Goal: Use online tool/utility: Utilize a website feature to perform a specific function

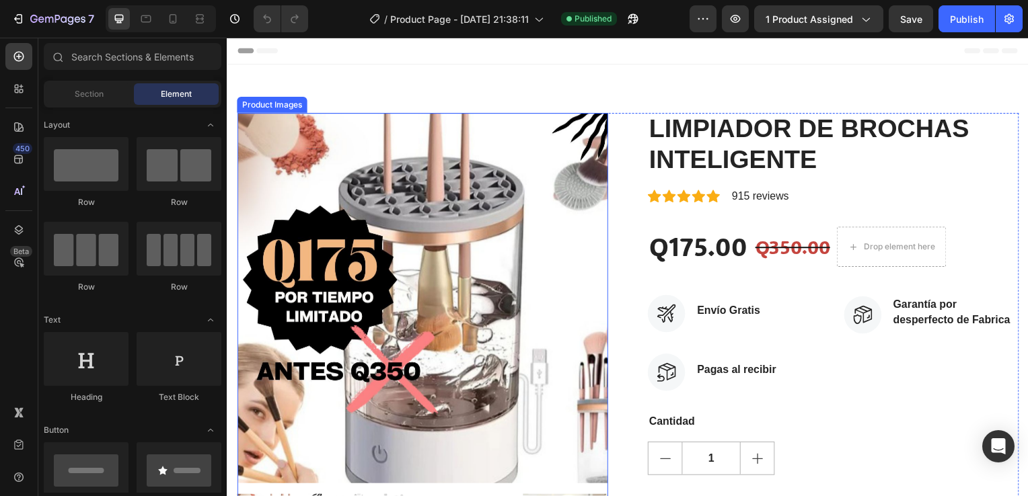
click at [413, 289] on img at bounding box center [423, 300] width 373 height 373
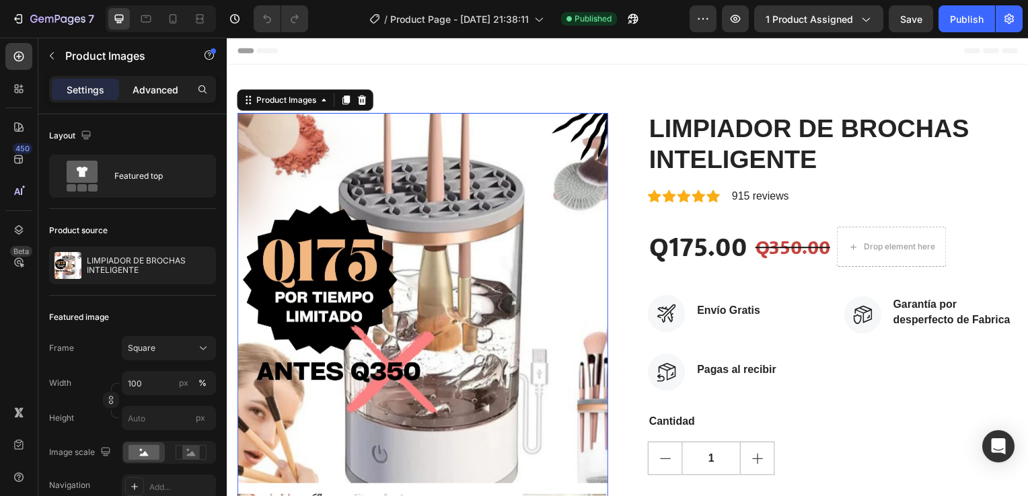
click at [152, 94] on p "Advanced" at bounding box center [155, 90] width 46 height 14
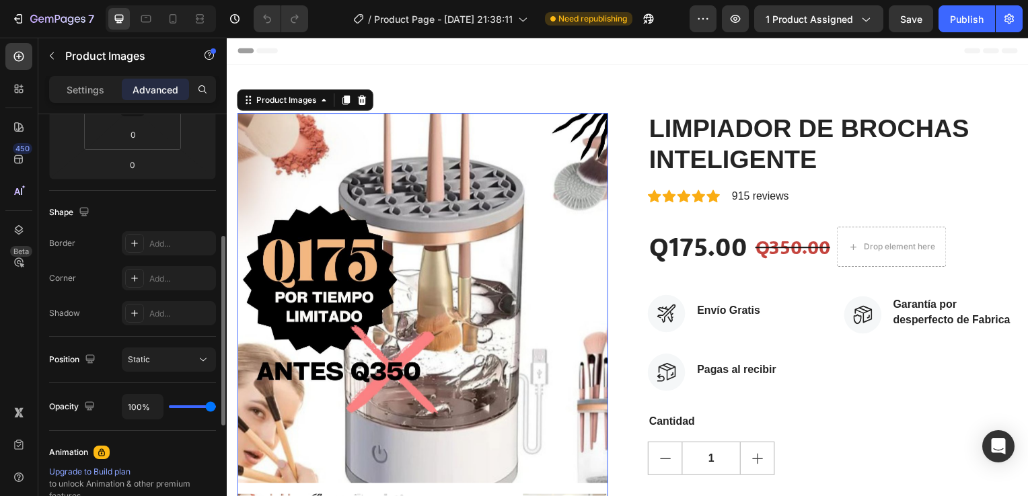
scroll to position [404, 0]
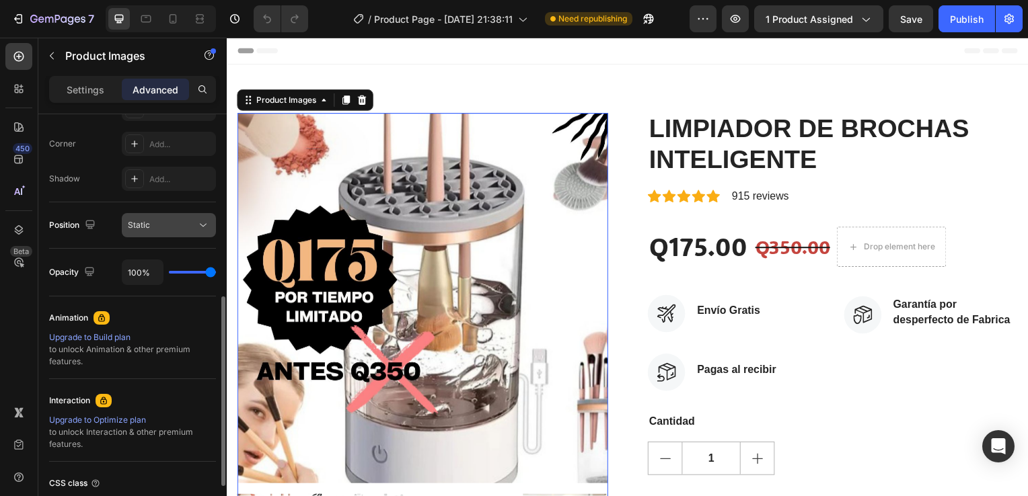
click at [190, 227] on div "Static" at bounding box center [162, 225] width 69 height 12
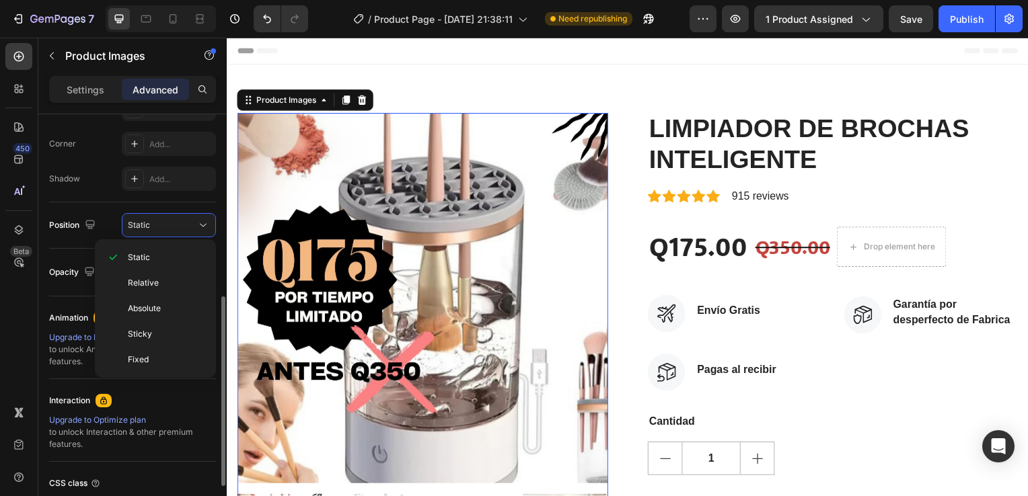
click at [112, 214] on div "Position Static" at bounding box center [132, 225] width 167 height 24
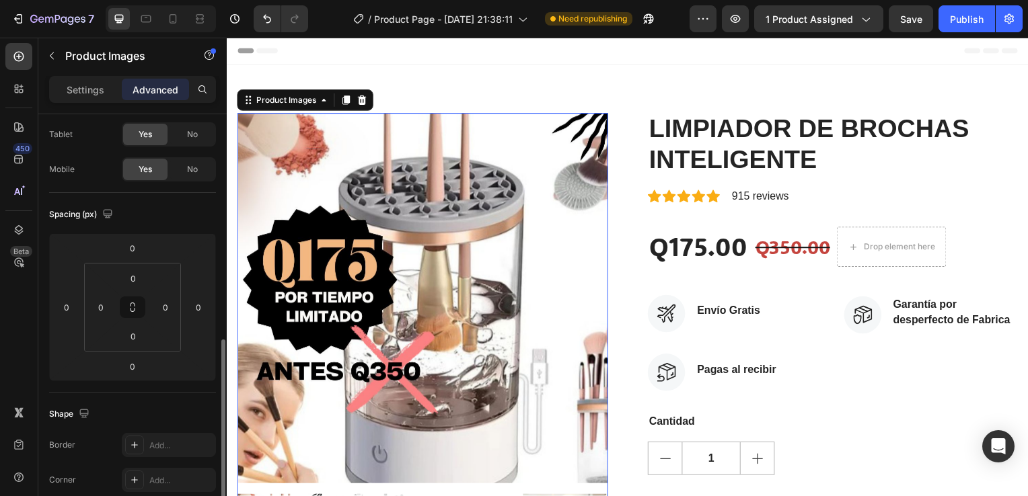
scroll to position [202, 0]
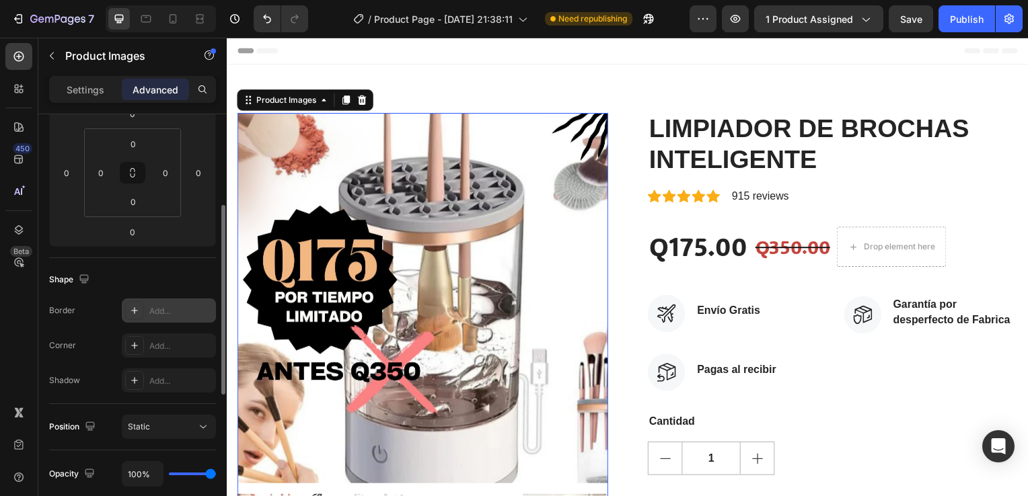
click at [184, 305] on div "Add..." at bounding box center [180, 311] width 63 height 12
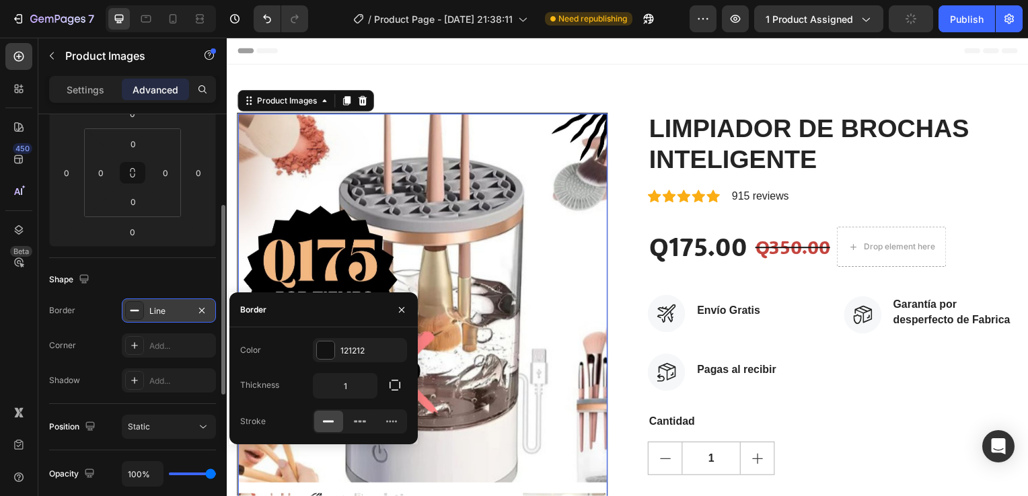
click at [156, 273] on div "Shape" at bounding box center [132, 280] width 167 height 22
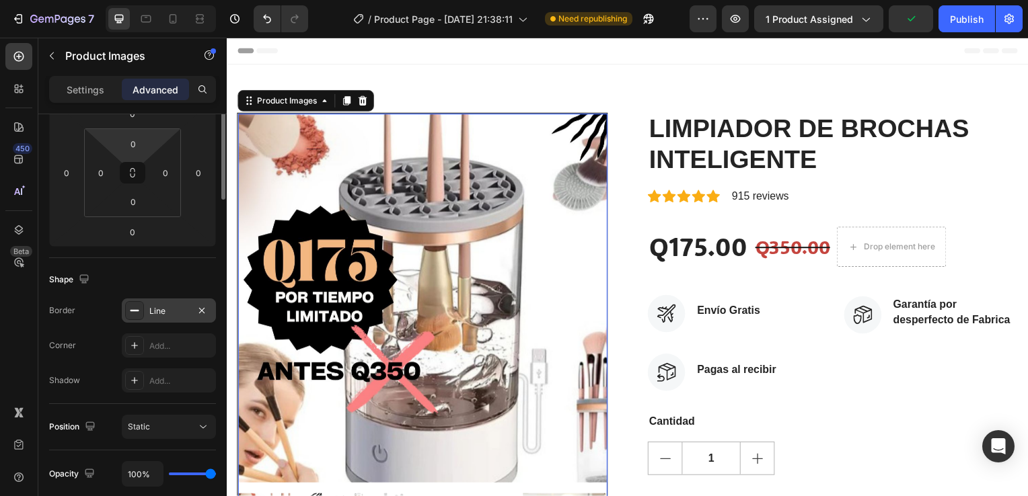
scroll to position [0, 0]
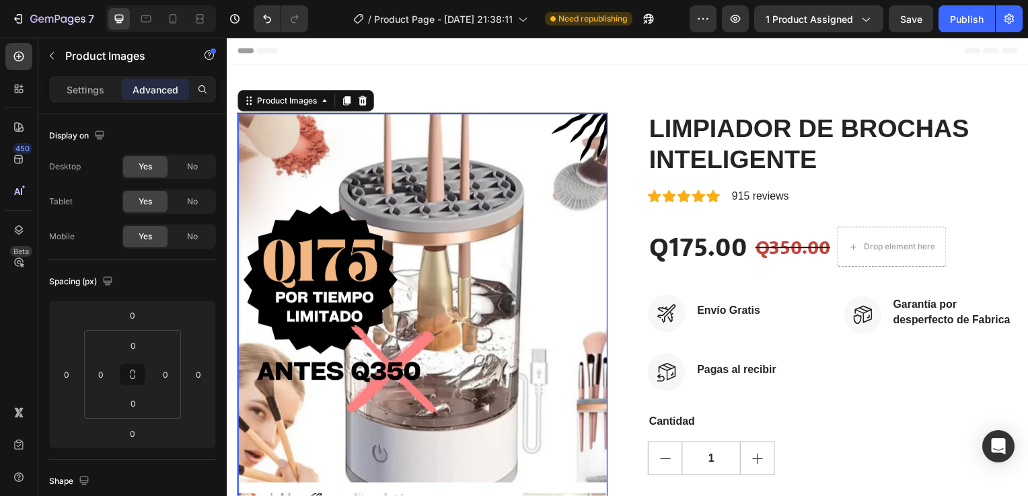
click at [449, 258] on img at bounding box center [423, 300] width 372 height 372
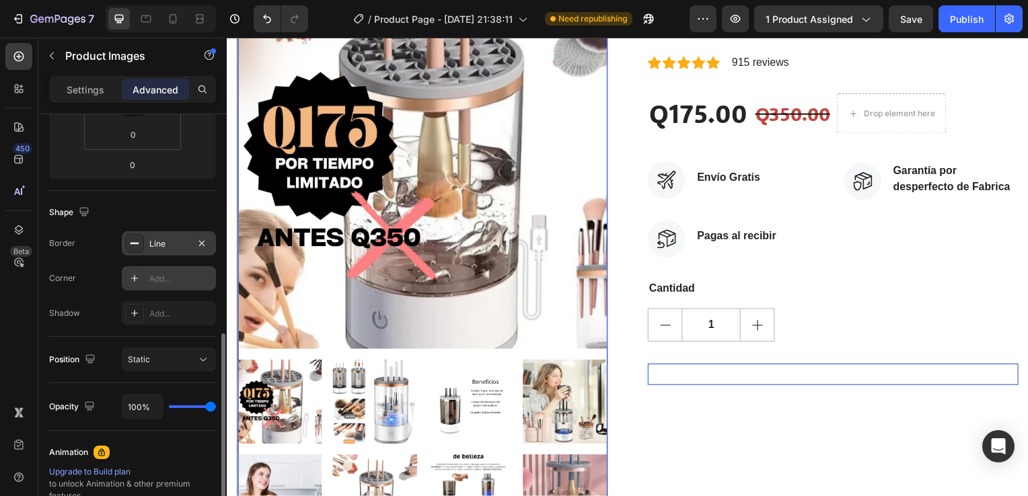
scroll to position [336, 0]
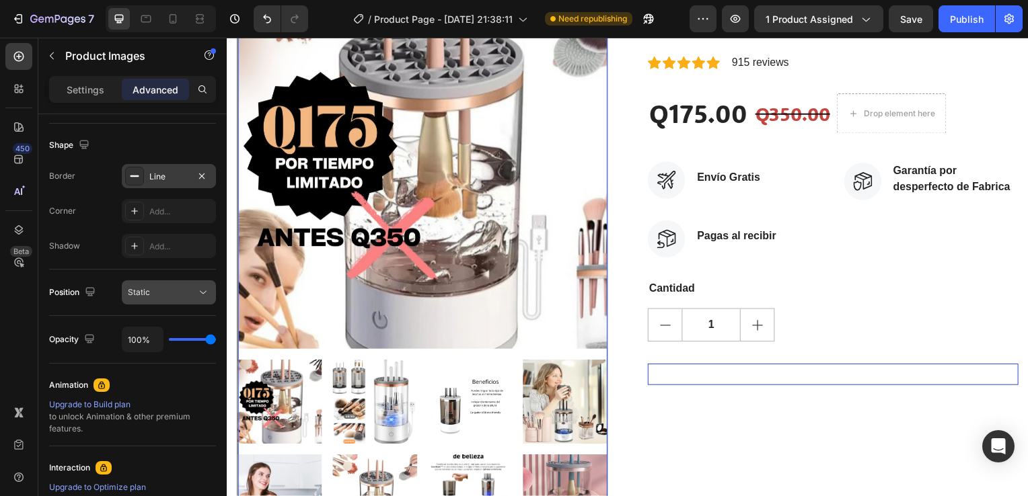
click at [201, 291] on icon at bounding box center [203, 292] width 7 height 3
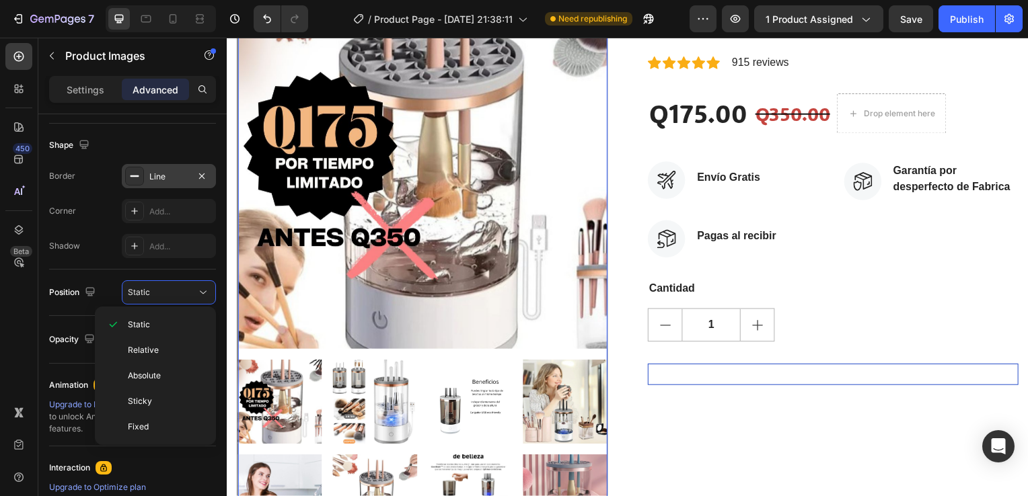
click at [62, 310] on div "Position Static" at bounding box center [132, 293] width 167 height 46
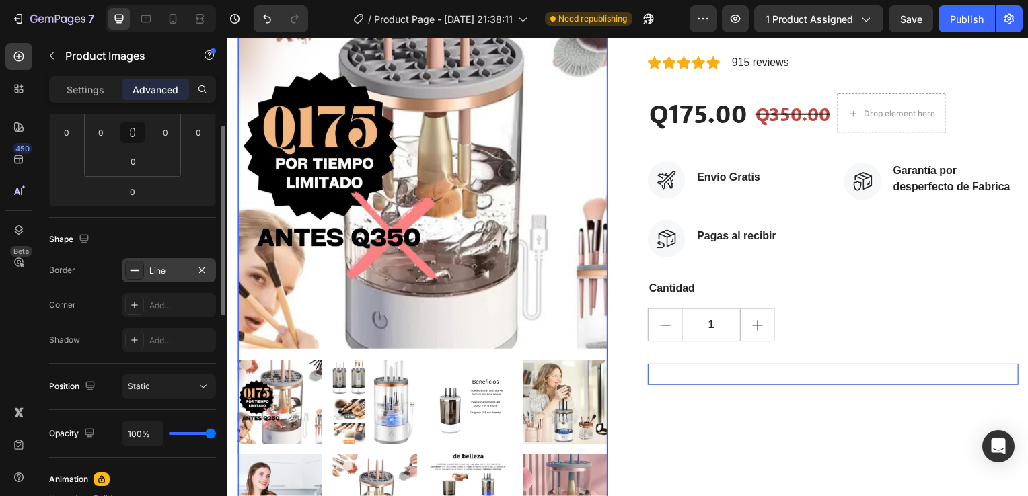
scroll to position [175, 0]
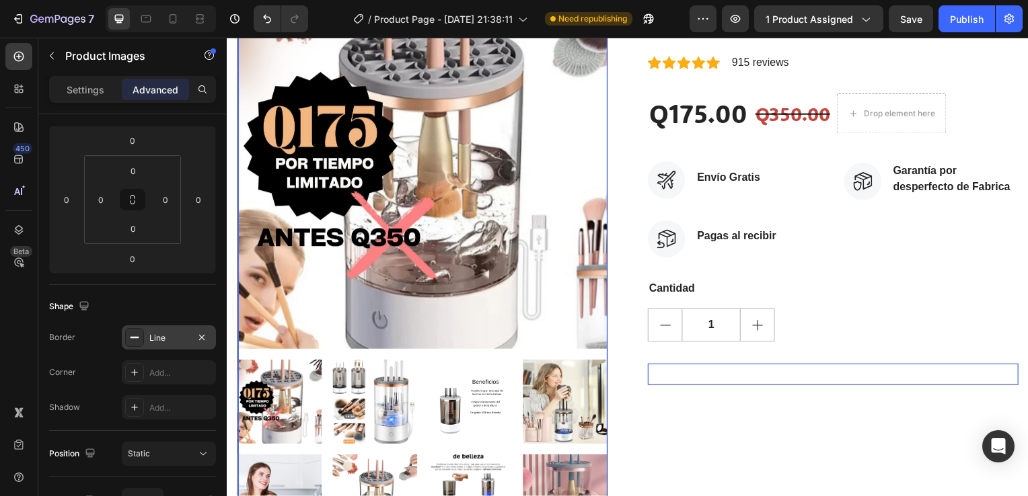
click at [356, 382] on img at bounding box center [375, 404] width 85 height 85
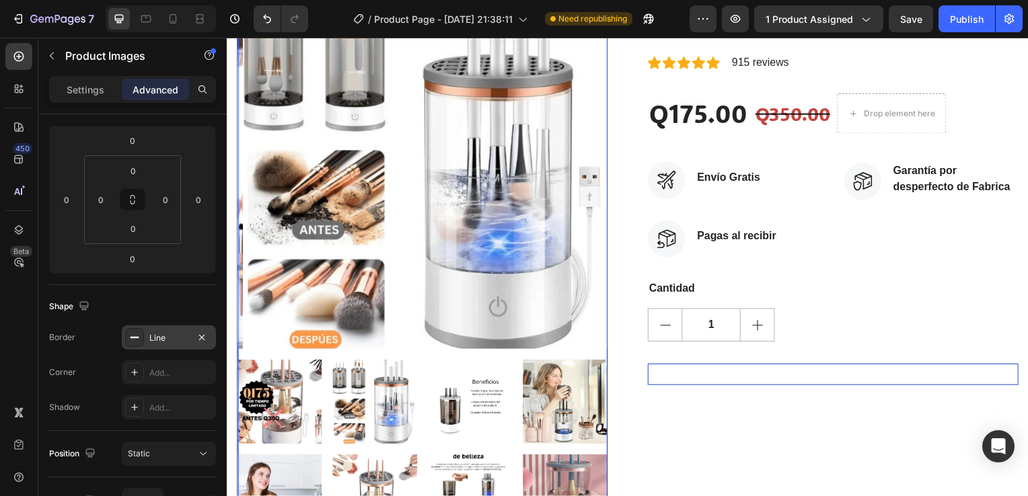
click at [459, 402] on img at bounding box center [471, 404] width 85 height 85
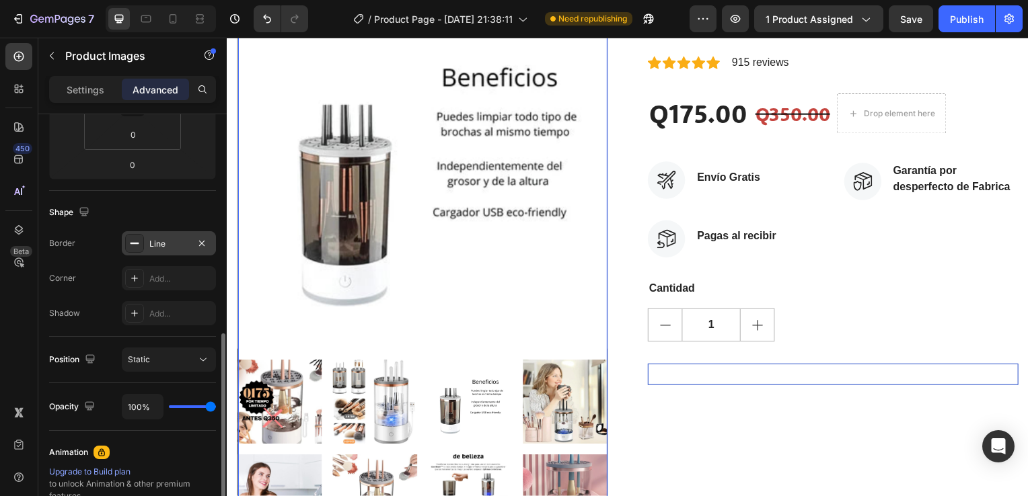
scroll to position [336, 0]
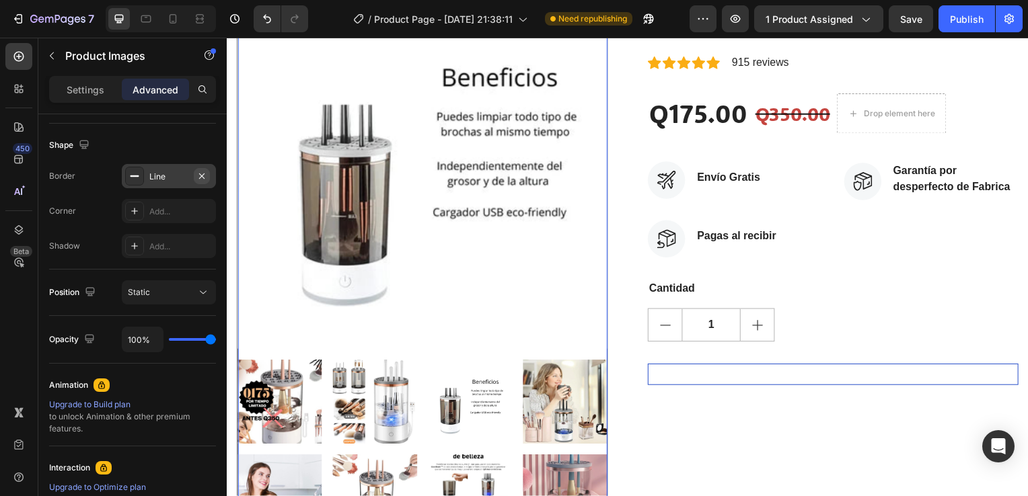
click at [204, 176] on icon "button" at bounding box center [201, 176] width 11 height 11
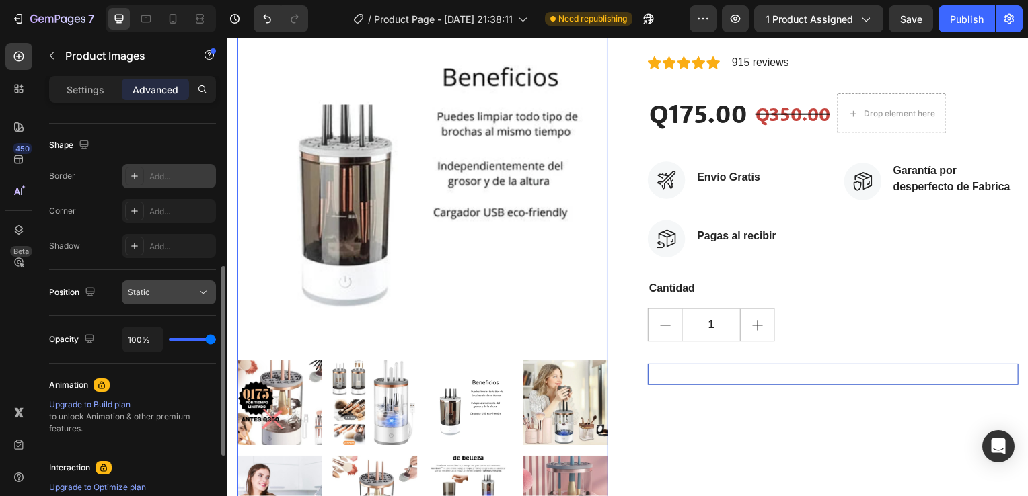
click at [207, 293] on icon at bounding box center [202, 292] width 13 height 13
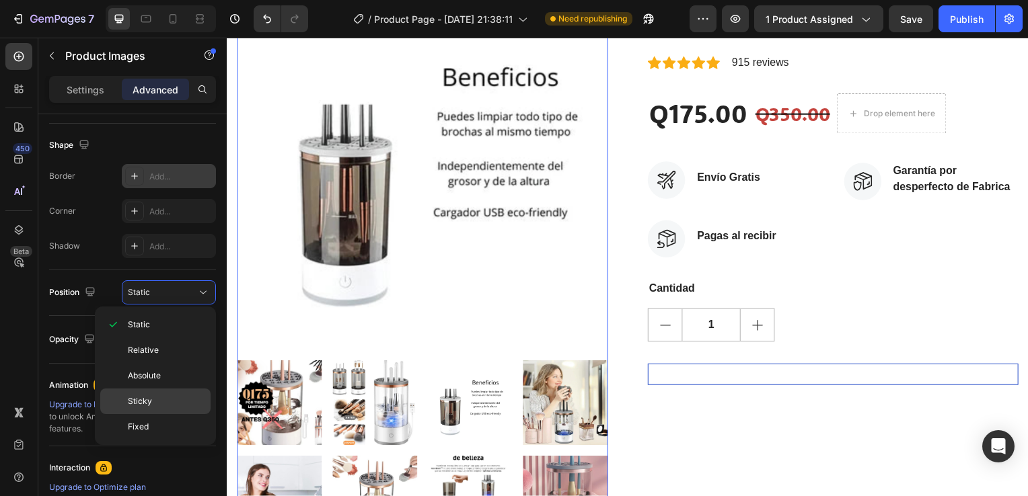
click at [169, 395] on p "Sticky" at bounding box center [166, 401] width 77 height 12
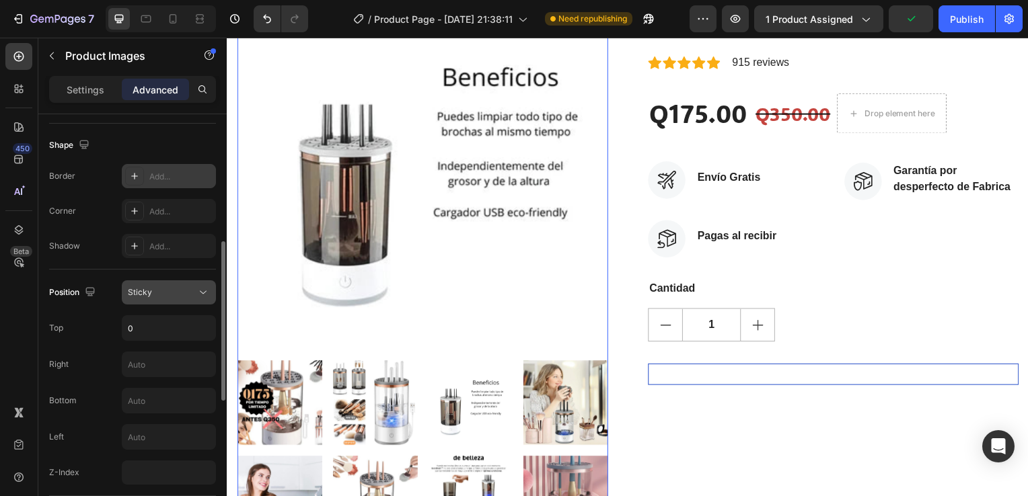
click at [181, 295] on div "Sticky" at bounding box center [162, 292] width 69 height 12
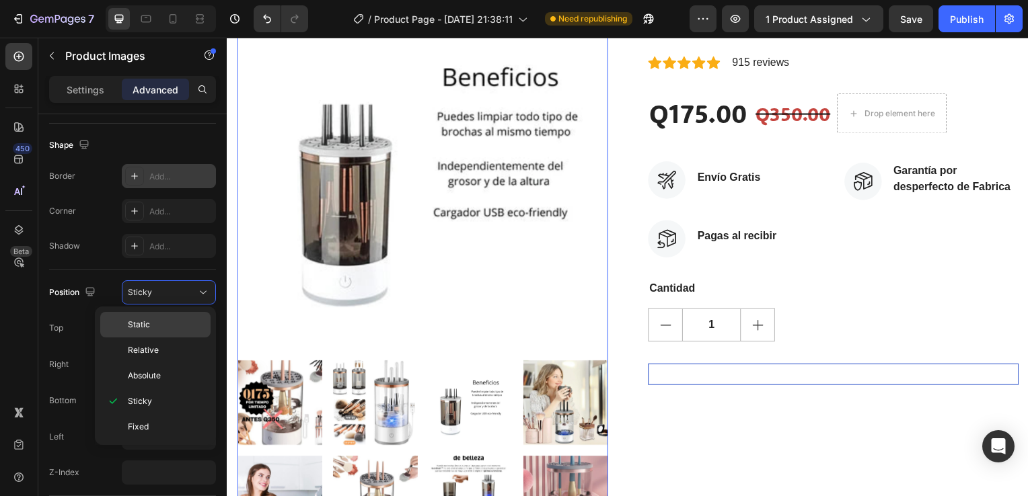
click at [178, 319] on p "Static" at bounding box center [166, 325] width 77 height 12
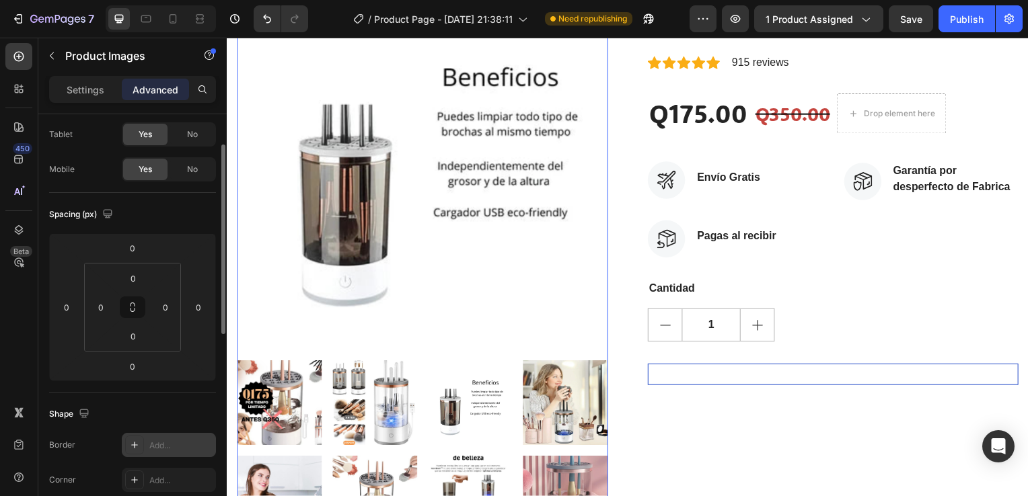
scroll to position [0, 0]
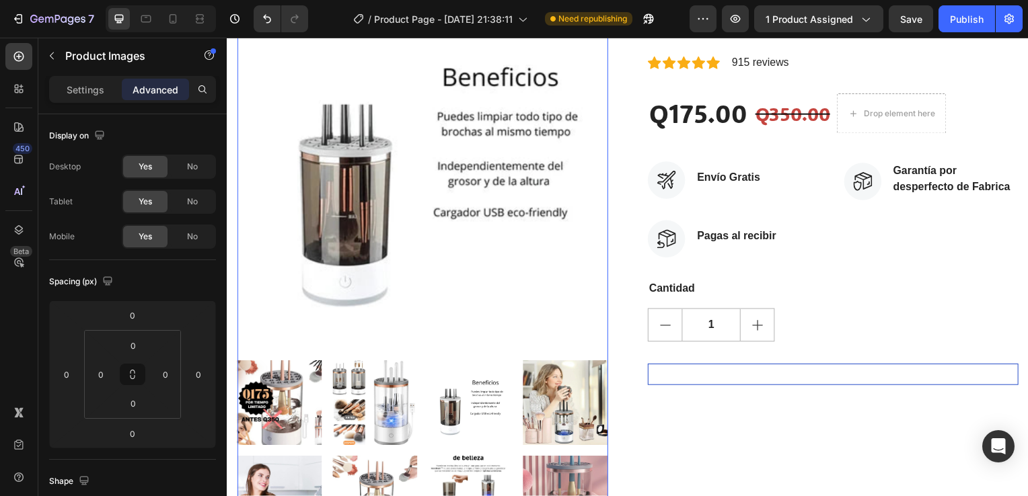
click at [496, 201] on img at bounding box center [433, 165] width 373 height 373
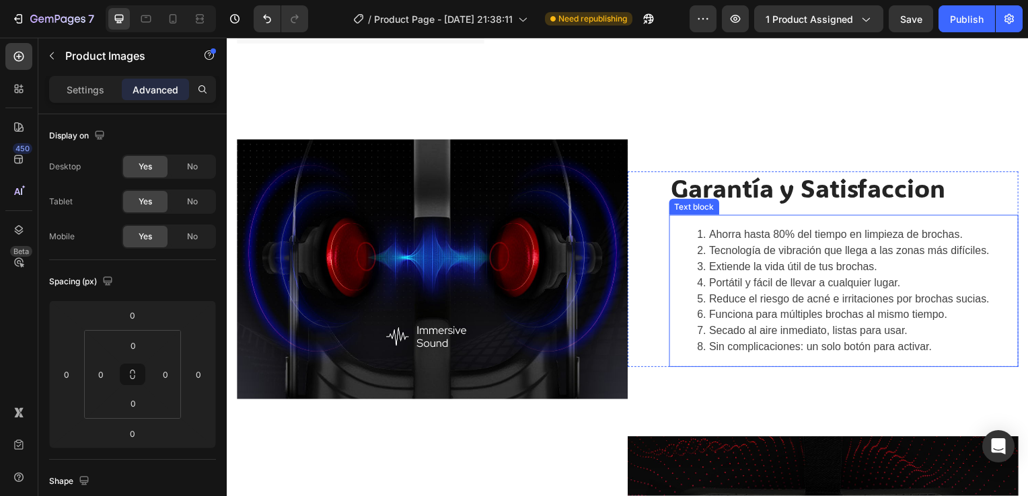
scroll to position [1614, 0]
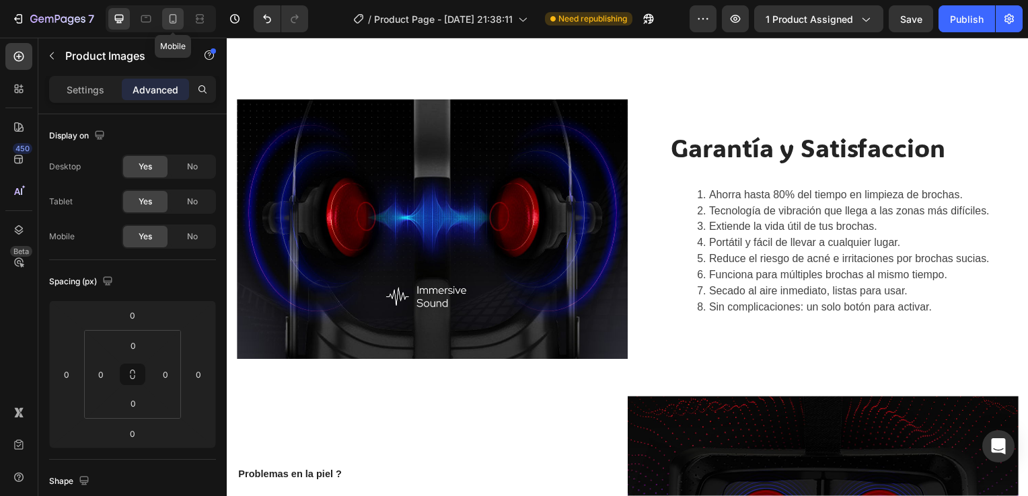
click at [172, 22] on icon at bounding box center [172, 21] width 3 height 1
type input "1"
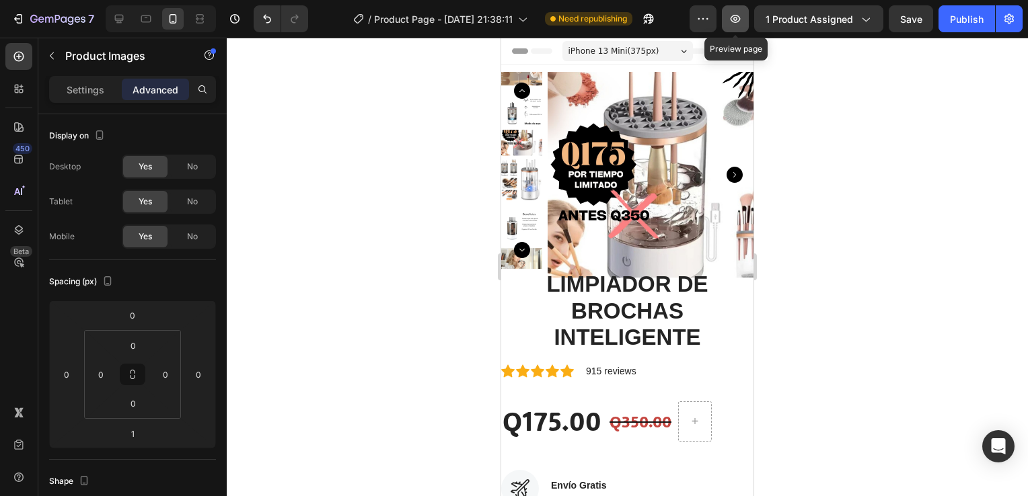
click at [734, 19] on icon "button" at bounding box center [734, 18] width 13 height 13
